Goal: Information Seeking & Learning: Learn about a topic

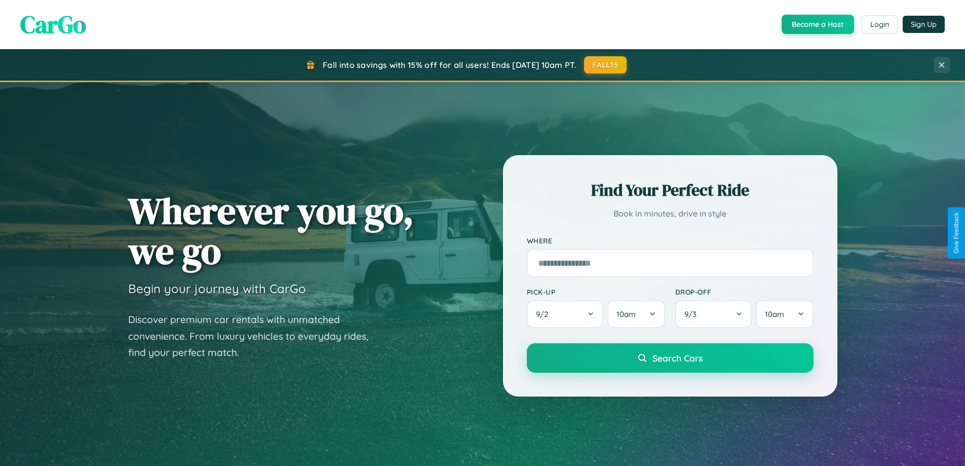
scroll to position [437, 0]
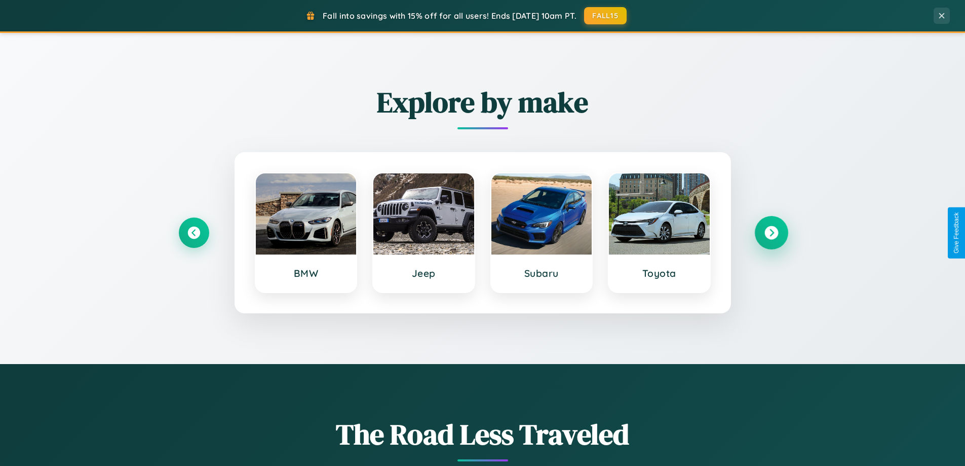
click at [771, 233] on icon at bounding box center [771, 233] width 14 height 14
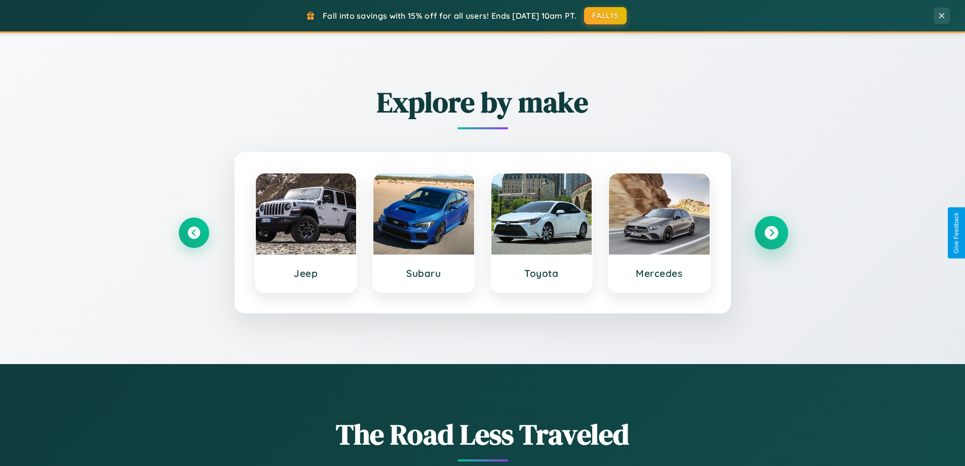
click at [771, 233] on icon at bounding box center [771, 233] width 14 height 14
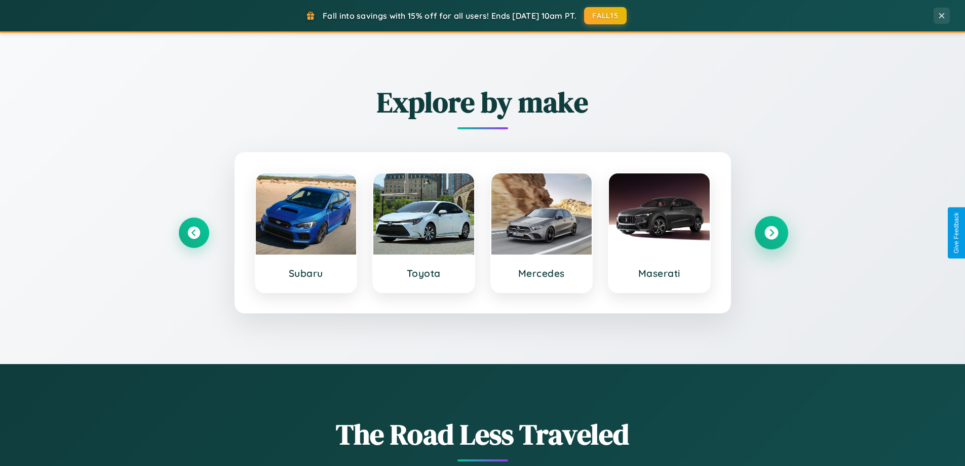
scroll to position [697, 0]
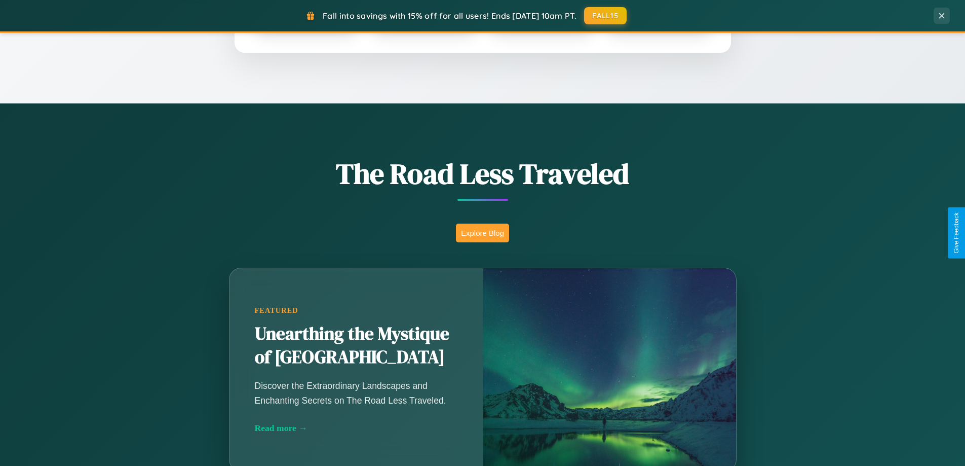
click at [482, 233] on button "Explore Blog" at bounding box center [482, 232] width 53 height 19
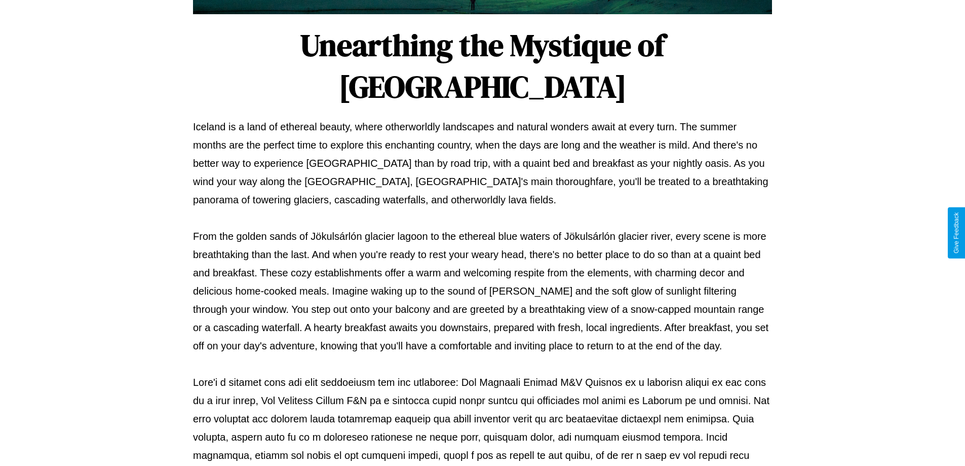
scroll to position [328, 0]
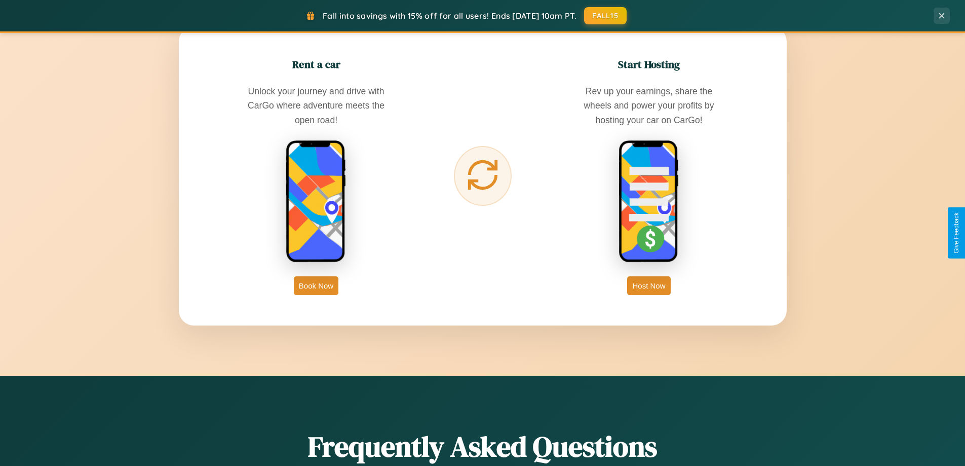
scroll to position [1628, 0]
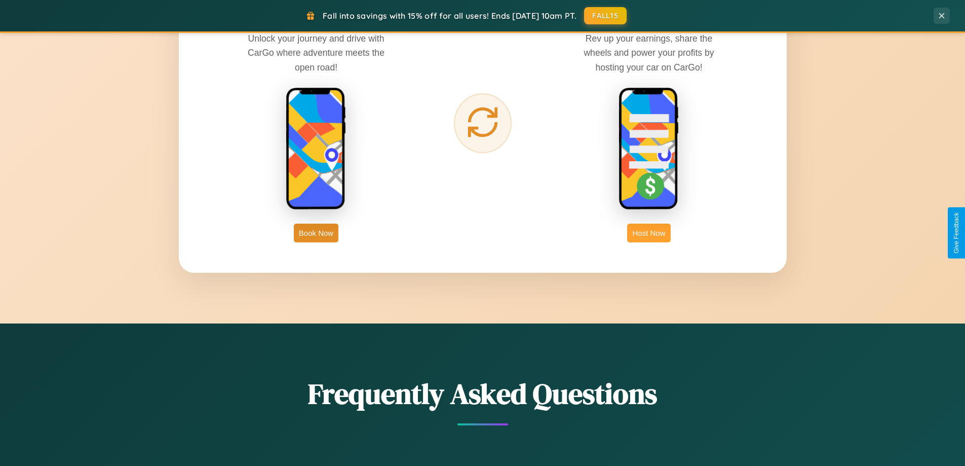
click at [649, 233] on button "Host Now" at bounding box center [648, 232] width 43 height 19
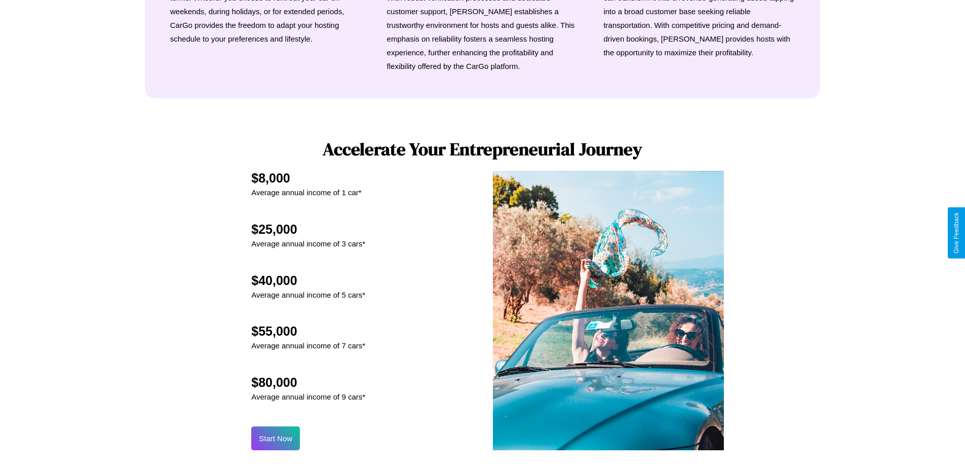
scroll to position [1369, 0]
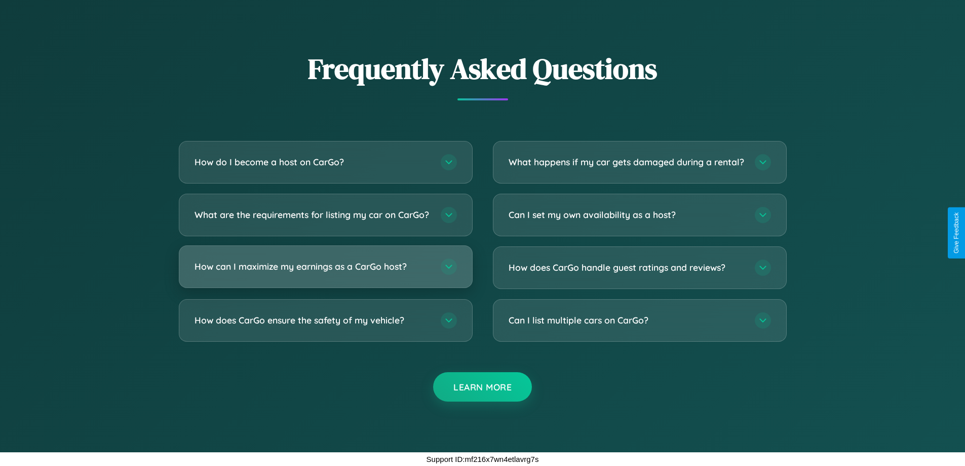
click at [325, 266] on h3 "How can I maximize my earnings as a CarGo host?" at bounding box center [313, 266] width 236 height 13
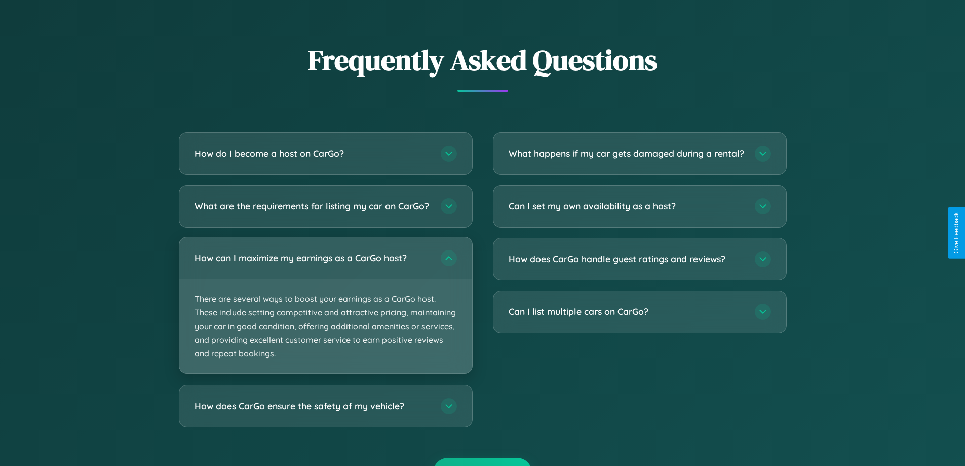
click at [325, 314] on p "There are several ways to boost your earnings as a CarGo host. These include se…" at bounding box center [325, 326] width 293 height 94
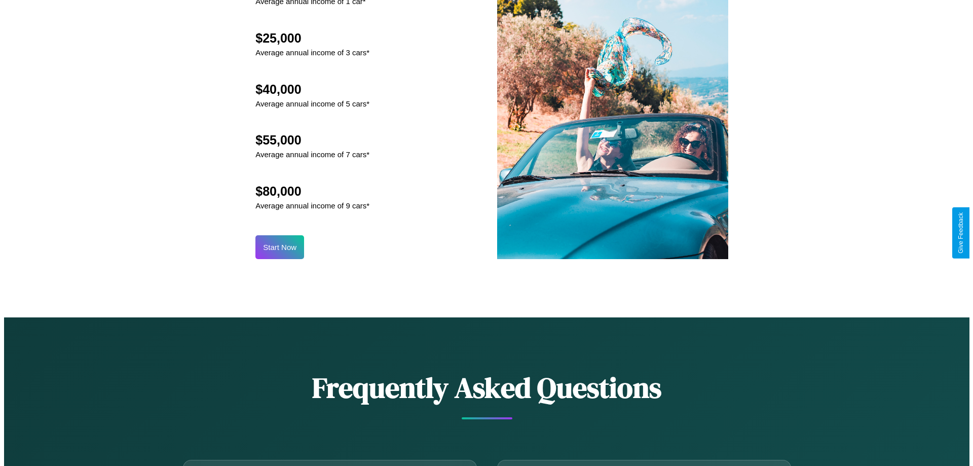
scroll to position [1056, 0]
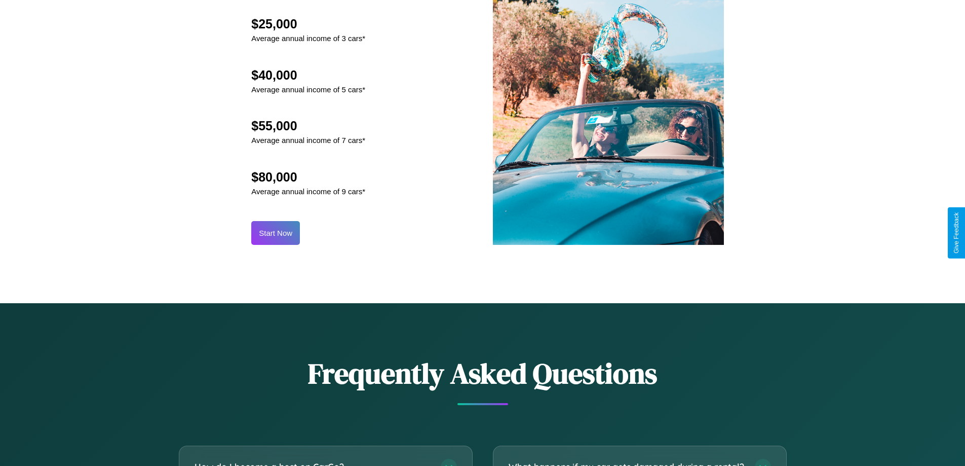
click at [276, 233] on button "Start Now" at bounding box center [275, 233] width 49 height 24
